Goal: Book appointment/travel/reservation

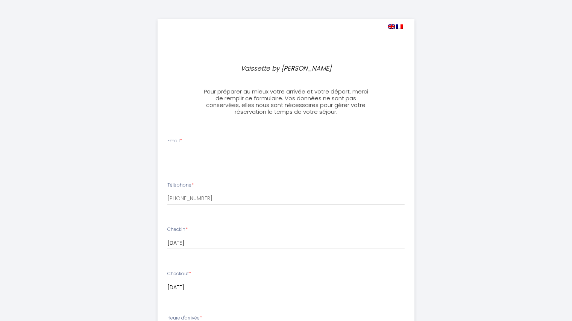
select select
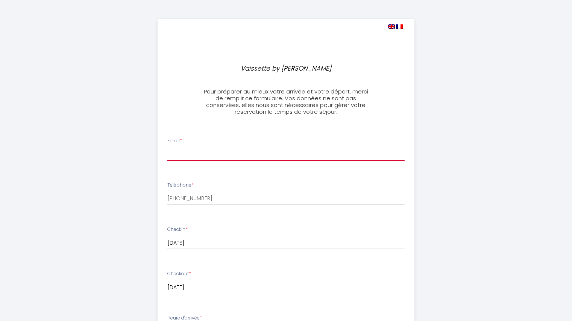
click at [259, 156] on input "Email *" at bounding box center [285, 154] width 237 height 14
type input "[EMAIL_ADDRESS][DOMAIN_NAME]"
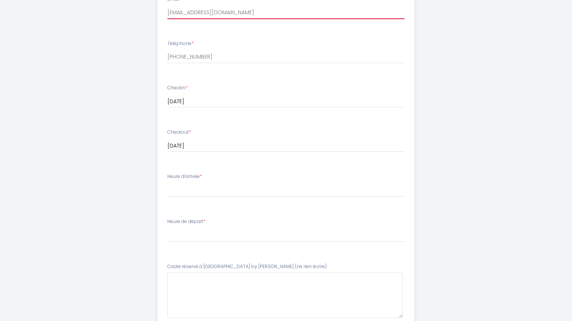
scroll to position [142, 0]
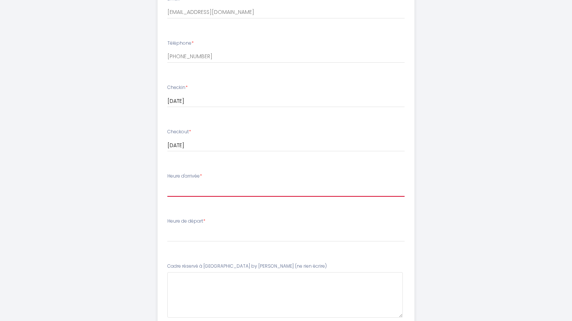
click at [212, 186] on select "16:30 17:00 17:30 18:00 18:30 19:00 19:30 20:00 20:30 21:00 21:30 22:00 22:30 2…" at bounding box center [285, 190] width 237 height 14
select select "16:30"
click at [167, 183] on select "16:30 17:00 17:30 18:00 18:30 19:00 19:30 20:00 20:30 21:00 21:30 22:00 22:30 2…" at bounding box center [285, 190] width 237 height 14
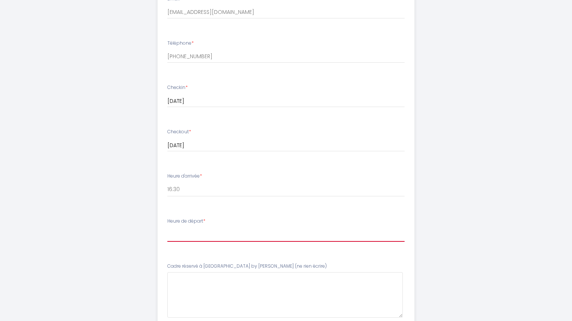
click at [181, 234] on select "00:00 00:30 01:00 01:30 02:00 02:30 03:00 03:30 04:00 04:30 05:00 05:30 06:00 0…" at bounding box center [285, 235] width 237 height 14
select select "08:30"
click at [167, 228] on select "00:00 00:30 01:00 01:30 02:00 02:30 03:00 03:30 04:00 04:30 05:00 05:30 06:00 0…" at bounding box center [285, 235] width 237 height 14
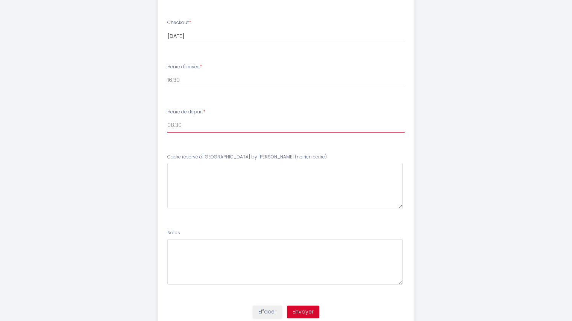
scroll to position [279, 0]
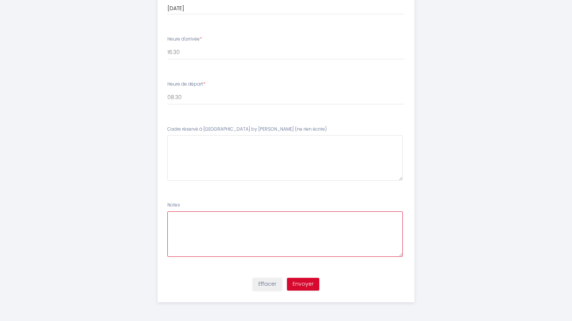
click at [209, 214] on textarea at bounding box center [284, 234] width 235 height 45
click at [296, 281] on button "Envoyer" at bounding box center [303, 284] width 32 height 13
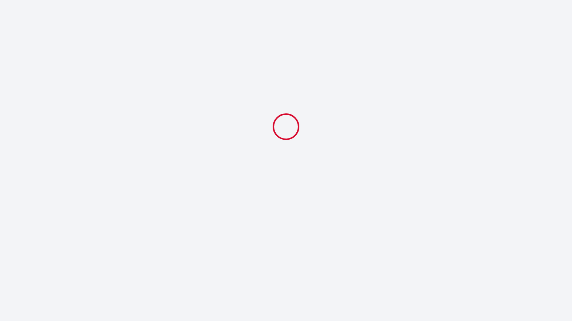
scroll to position [0, 0]
select select "08:30"
